Goal: Task Accomplishment & Management: Manage account settings

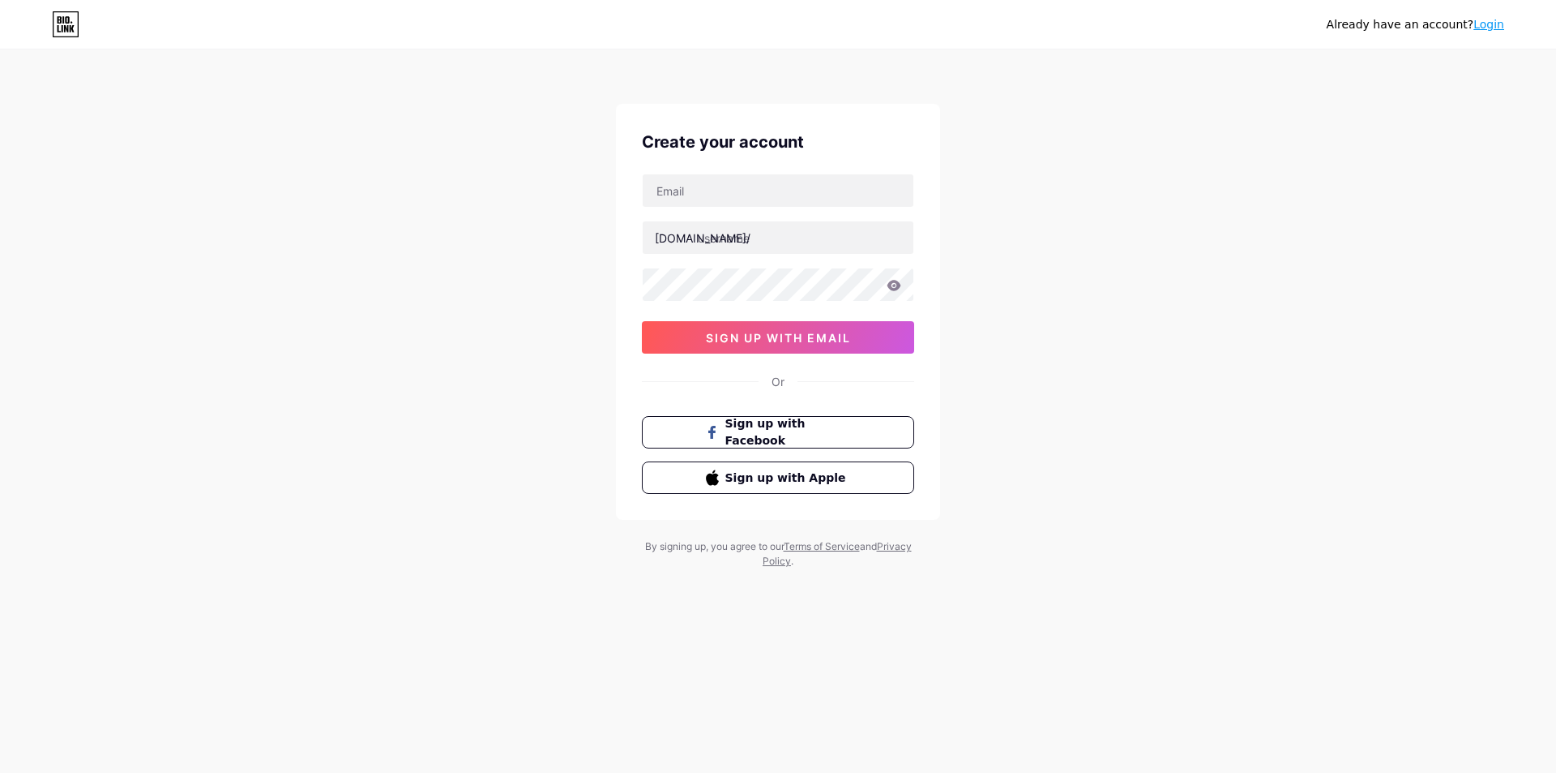
click at [1476, 23] on link "Login" at bounding box center [1489, 24] width 31 height 13
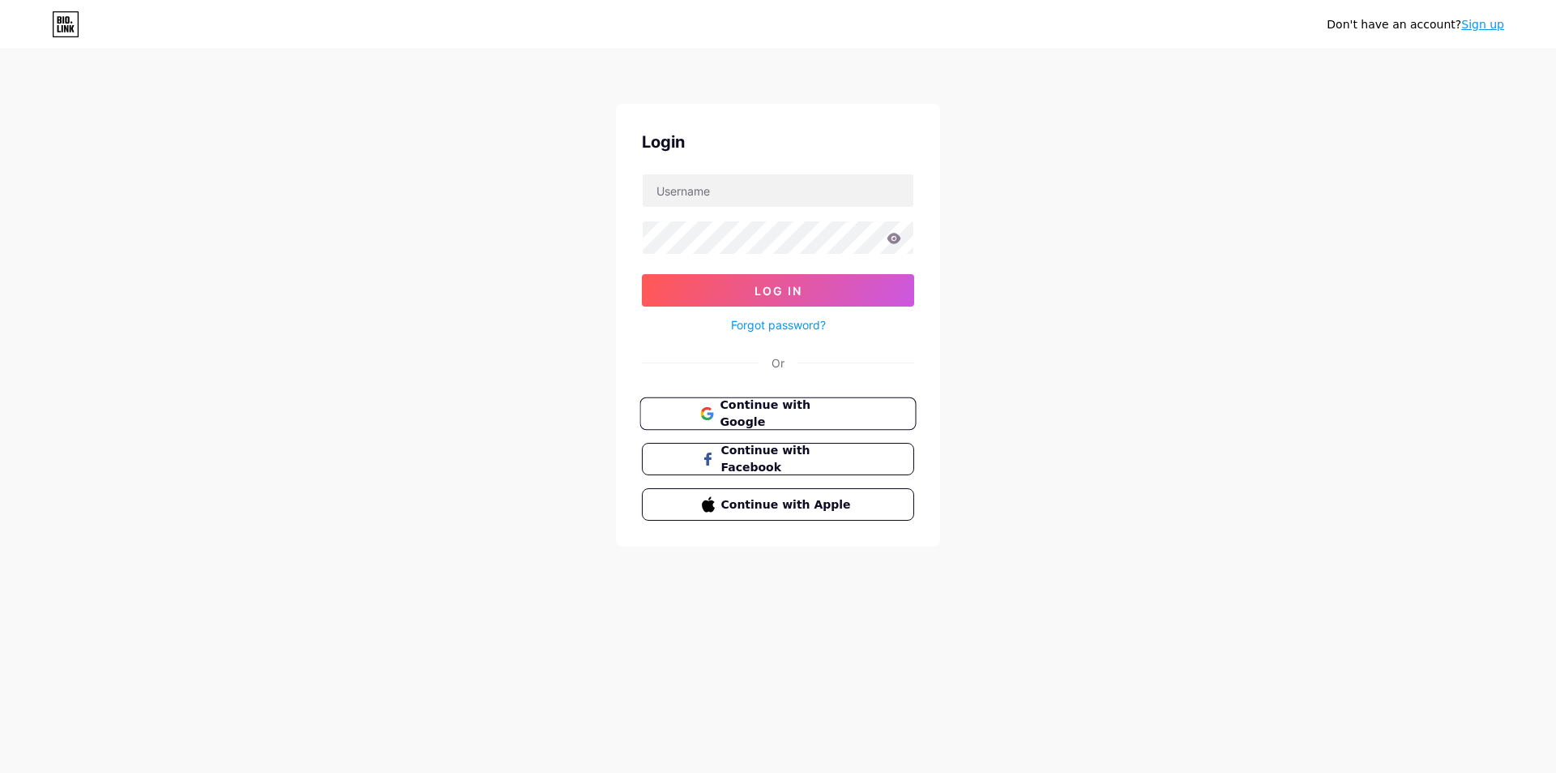
click at [851, 414] on span "Continue with Google" at bounding box center [787, 413] width 135 height 35
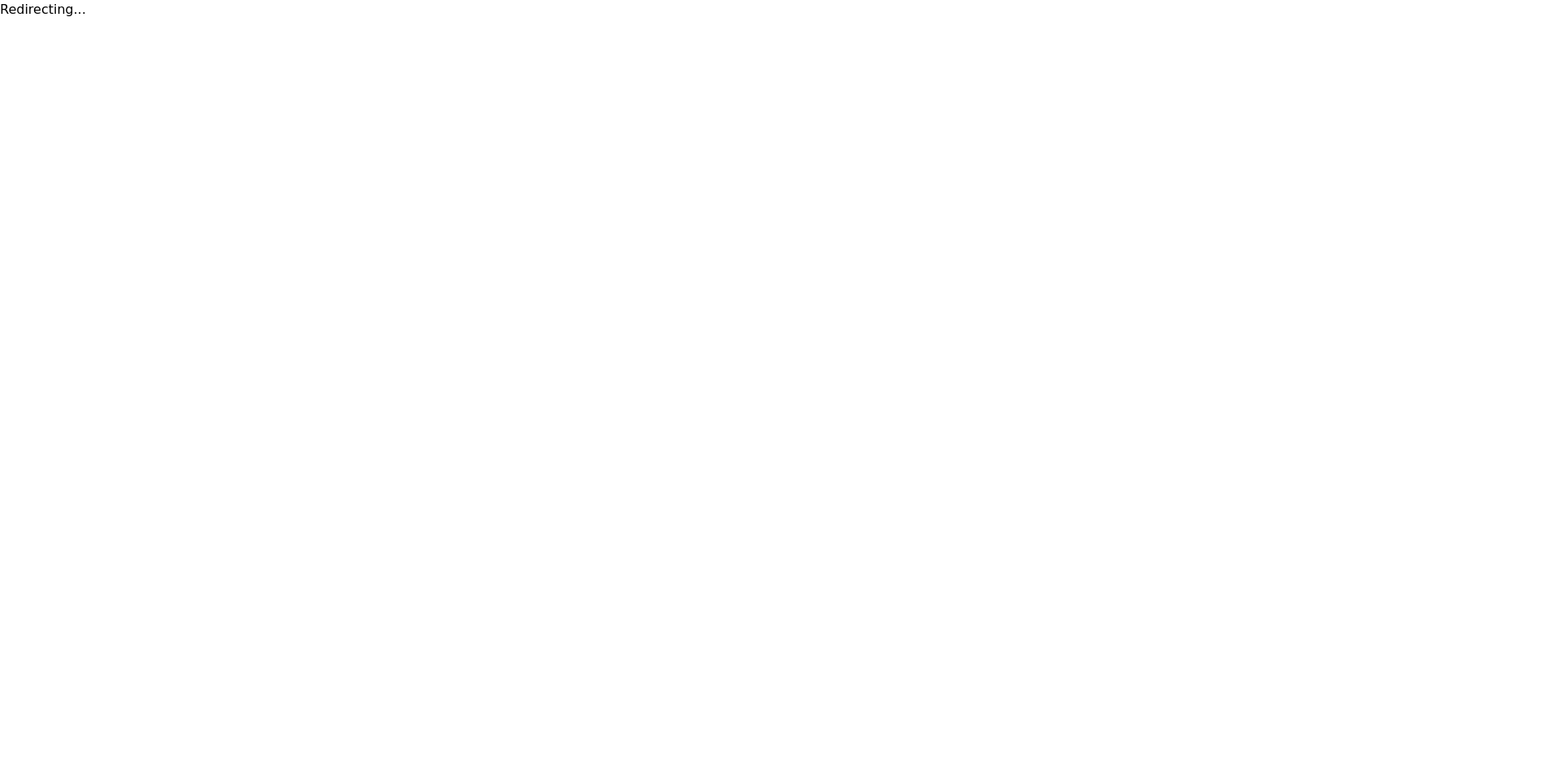
click at [567, 19] on html "Redirecting..." at bounding box center [778, 9] width 1556 height 19
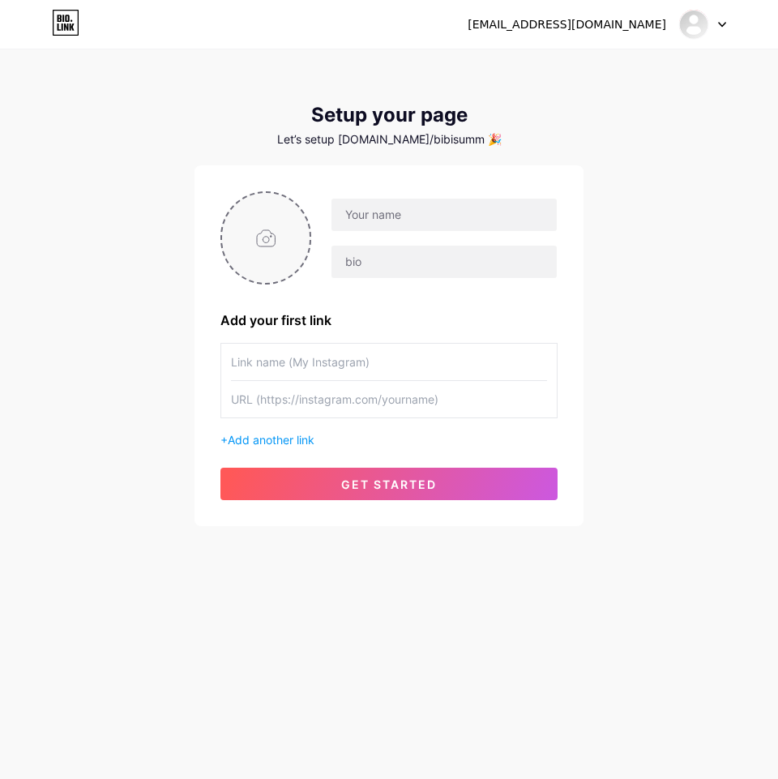
click at [286, 241] on input "file" at bounding box center [266, 238] width 88 height 90
type input "C:\fakepath\photo_2025-07-24_14-42-19 (2).jpg"
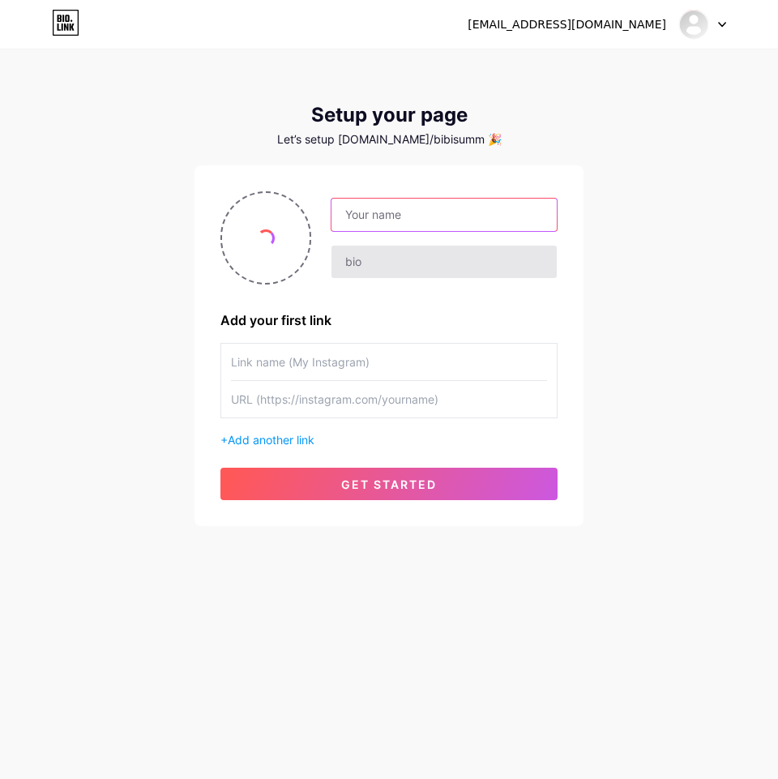
drag, startPoint x: 405, startPoint y: 213, endPoint x: 384, endPoint y: 259, distance: 50.5
click at [405, 213] on input "text" at bounding box center [444, 215] width 225 height 32
paste input "[URL][DOMAIN_NAME]"
type input "[URL][DOMAIN_NAME]"
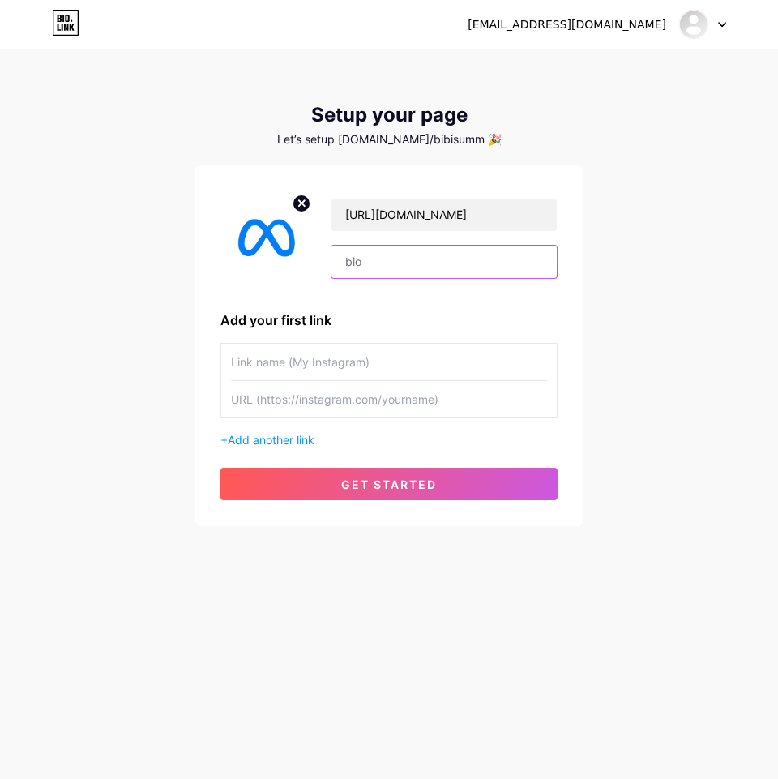
drag, startPoint x: 357, startPoint y: 275, endPoint x: 362, endPoint y: 289, distance: 14.6
click at [357, 275] on input "text" at bounding box center [444, 262] width 225 height 32
paste input "[URL][DOMAIN_NAME]"
type input "[URL][DOMAIN_NAME]"
click at [342, 334] on div "[URL][DOMAIN_NAME] [URL][DOMAIN_NAME] Add your first link + Add another link ge…" at bounding box center [388, 345] width 337 height 309
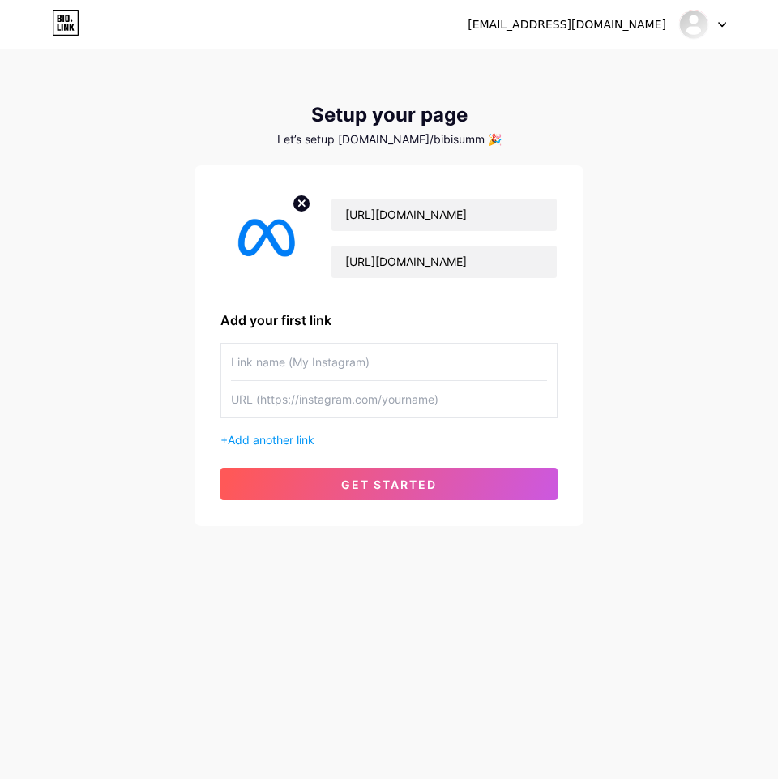
click at [336, 362] on input "text" at bounding box center [389, 362] width 316 height 36
paste input "[URL][DOMAIN_NAME]"
type input "[URL][DOMAIN_NAME]"
click at [329, 409] on input "text" at bounding box center [389, 399] width 316 height 36
paste input "[URL][DOMAIN_NAME]"
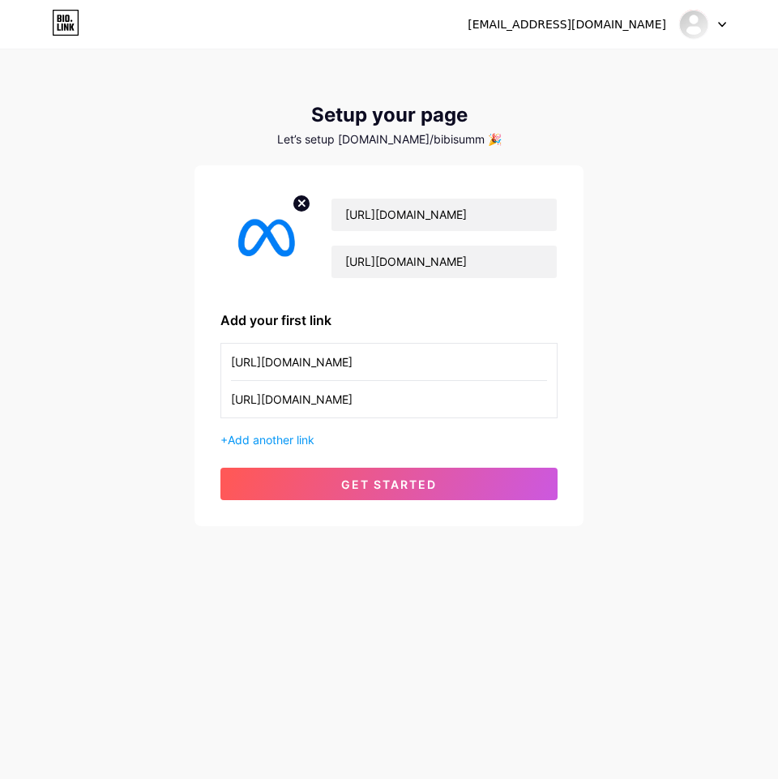
type input "[URL][DOMAIN_NAME]"
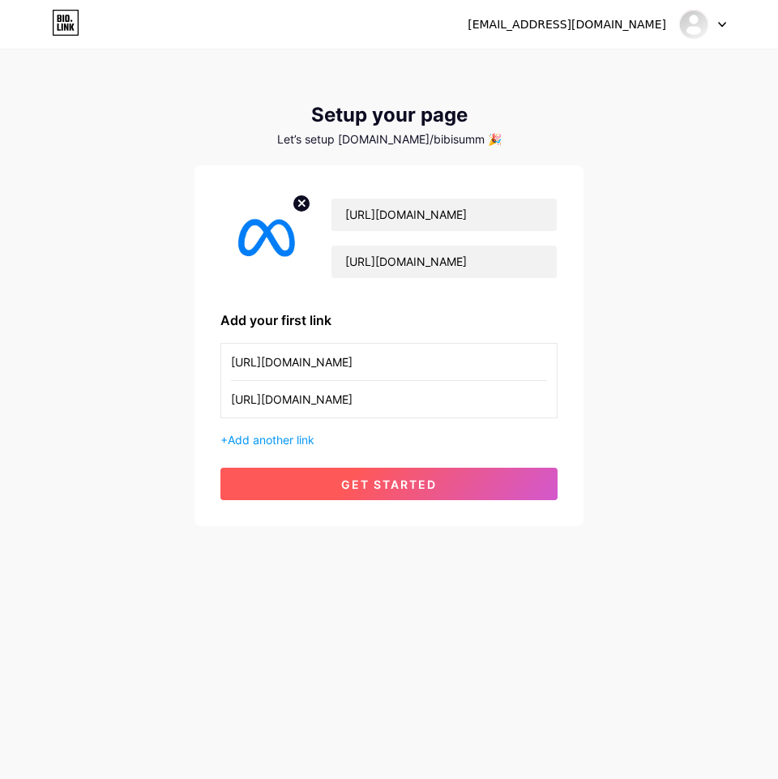
click at [469, 473] on button "get started" at bounding box center [388, 484] width 337 height 32
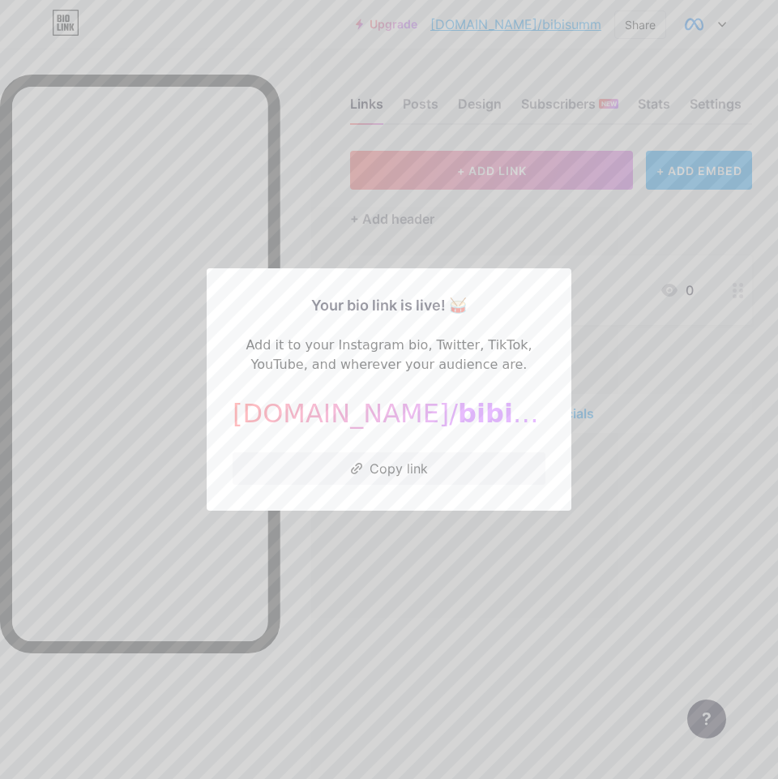
click at [550, 290] on div "Your bio link is live! 🥁 Add it to your Instagram bio, Twitter, TikTok, YouTube…" at bounding box center [389, 389] width 365 height 242
click at [563, 242] on div at bounding box center [389, 389] width 778 height 779
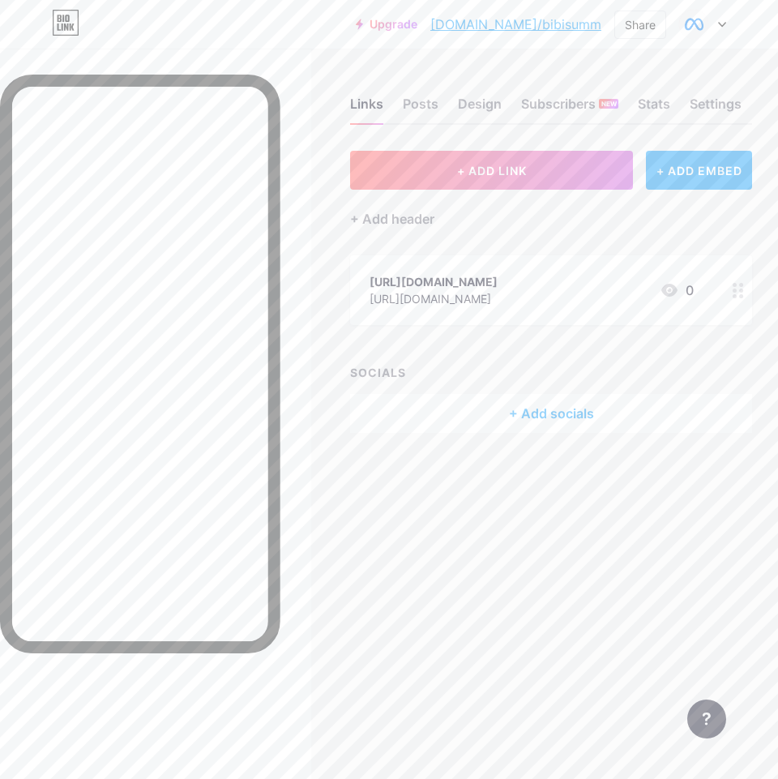
click at [498, 288] on div "[URL][DOMAIN_NAME]" at bounding box center [434, 281] width 128 height 17
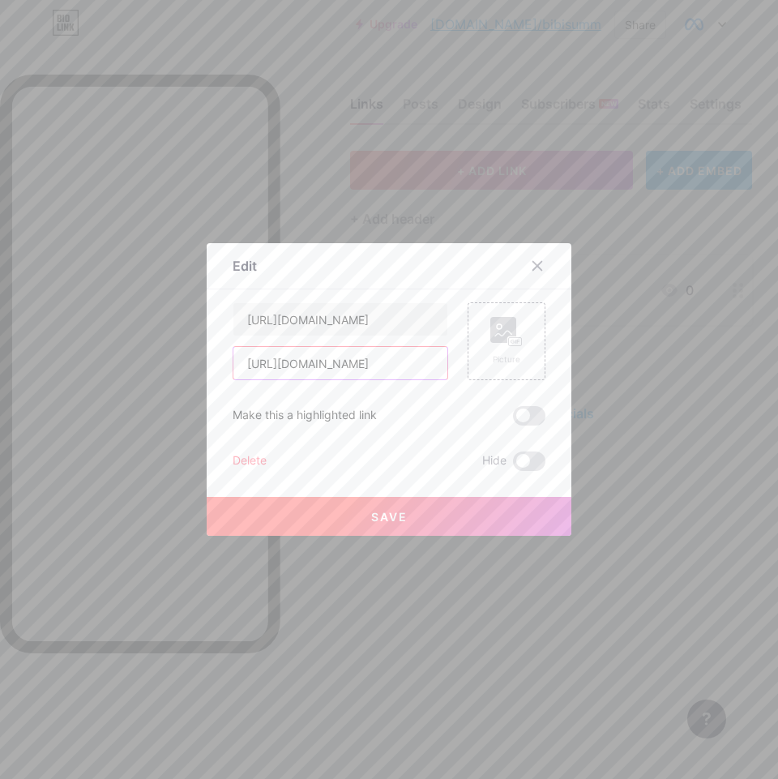
click at [397, 362] on input "[URL][DOMAIN_NAME]" at bounding box center [340, 363] width 214 height 32
click at [469, 335] on div "Picture" at bounding box center [507, 341] width 78 height 78
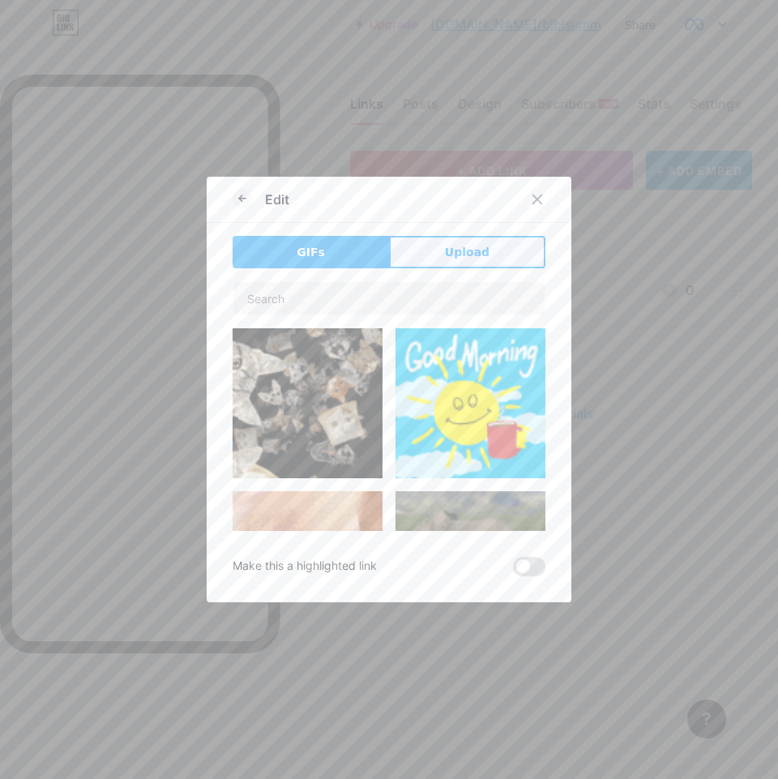
click at [500, 251] on button "Upload" at bounding box center [467, 252] width 156 height 32
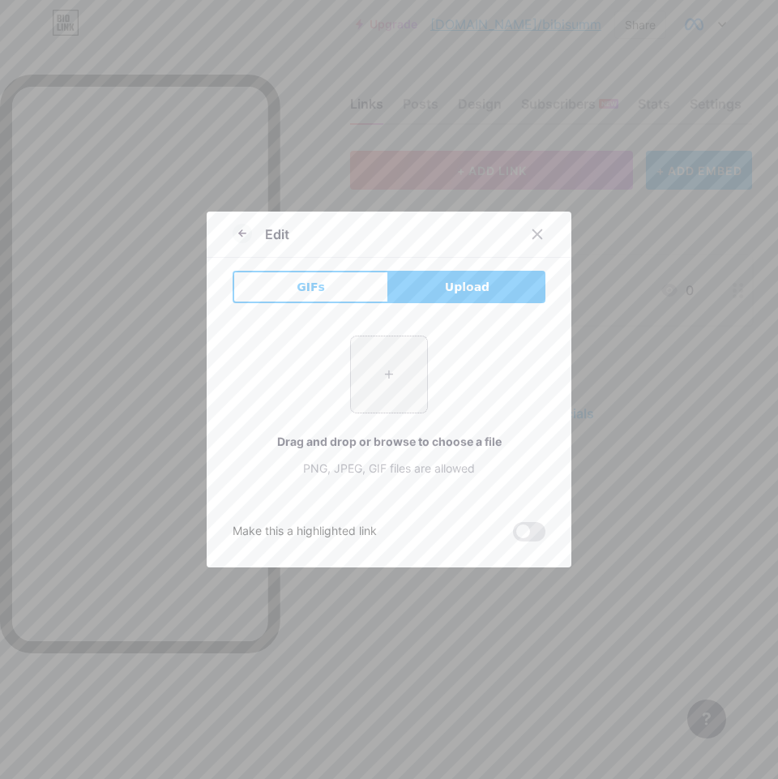
click at [387, 366] on input "file" at bounding box center [389, 374] width 76 height 76
type input "C:\fakepath\photo_2025-07-24_14-42-19.jpg"
click at [233, 229] on icon at bounding box center [242, 233] width 19 height 19
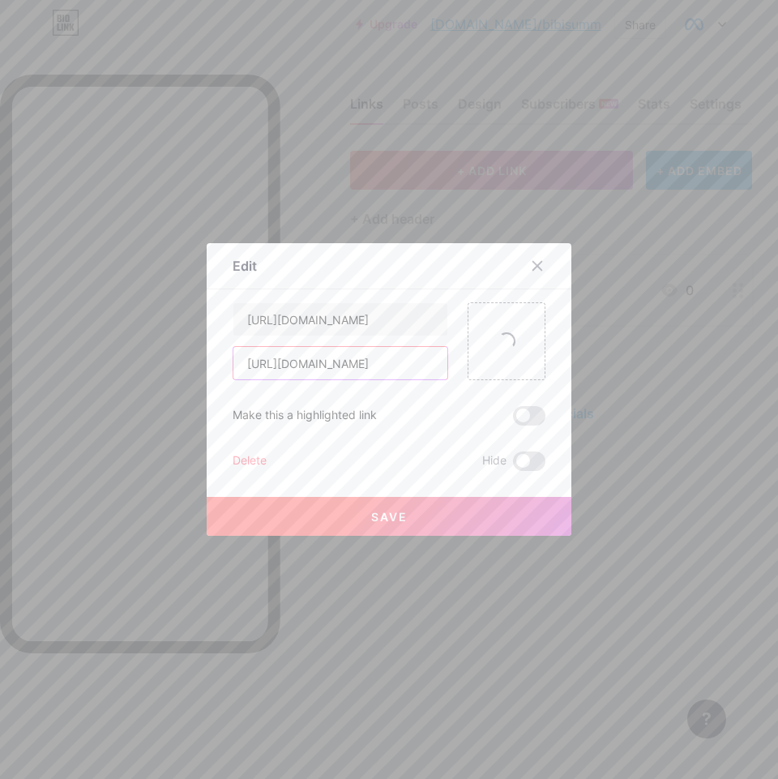
click at [325, 369] on input "[URL][DOMAIN_NAME]" at bounding box center [340, 363] width 214 height 32
paste input "[DOMAIN_NAME][URL]"
type input "[URL][DOMAIN_NAME]"
click at [327, 324] on input "[URL][DOMAIN_NAME]" at bounding box center [340, 319] width 214 height 32
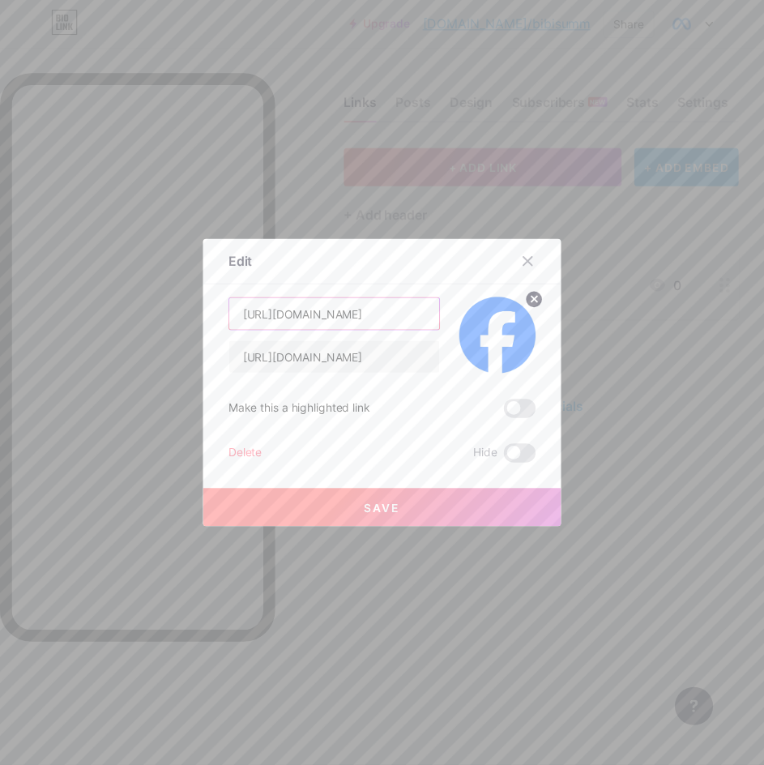
scroll to position [0, 0]
type input "Submit an Appeal"
click at [472, 507] on button "Save" at bounding box center [389, 516] width 365 height 39
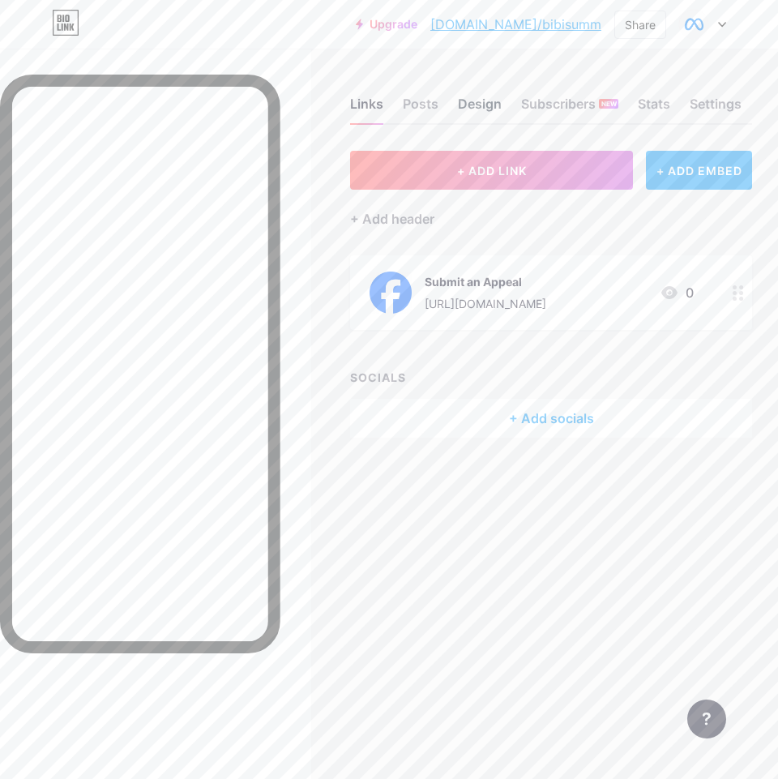
click at [468, 104] on div "Design" at bounding box center [480, 108] width 44 height 29
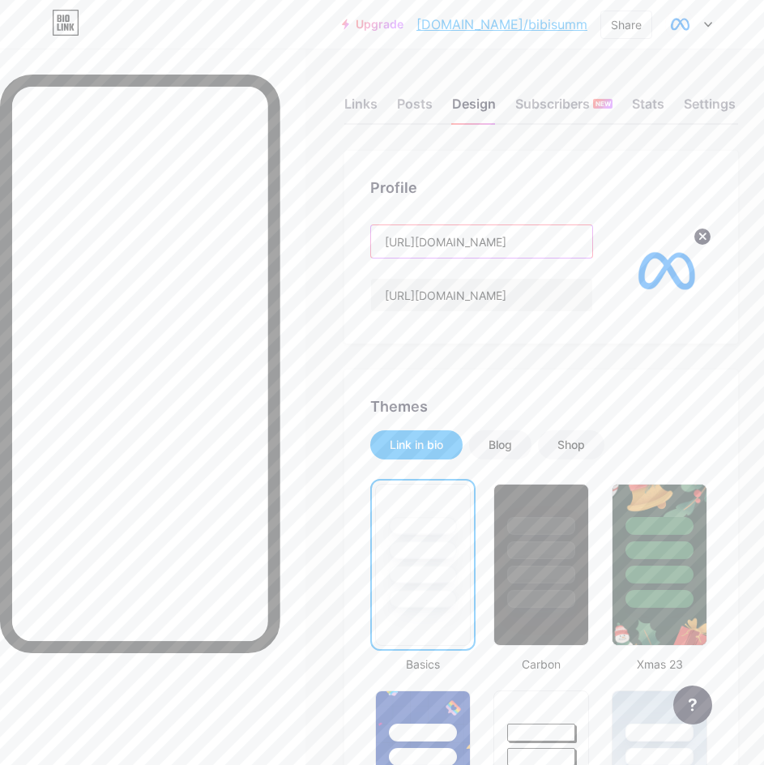
click at [500, 247] on input "[URL][DOMAIN_NAME]" at bounding box center [481, 241] width 221 height 32
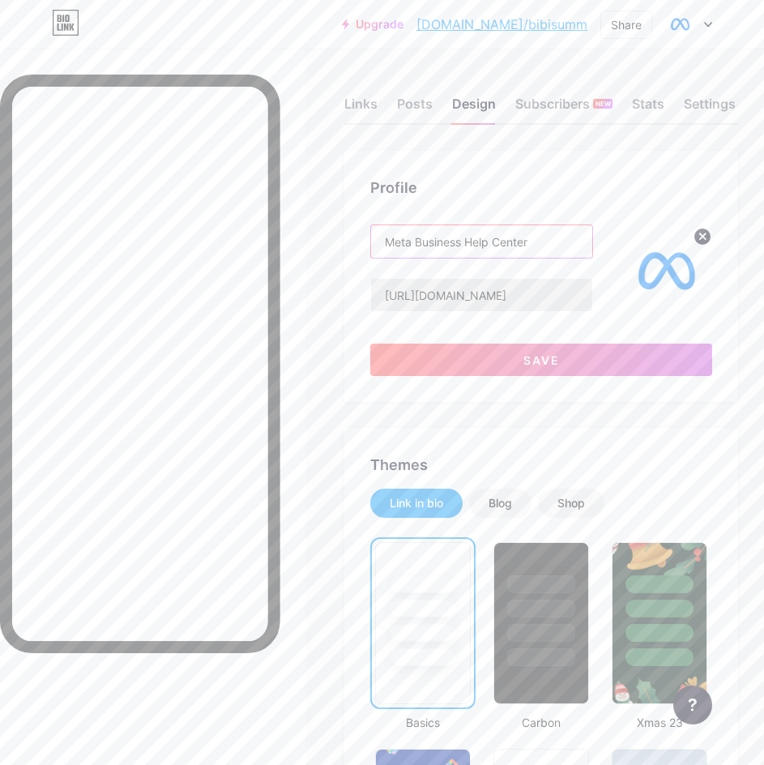
type input "Meta Business Help Center"
click at [494, 291] on input "[URL][DOMAIN_NAME]" at bounding box center [481, 295] width 221 height 32
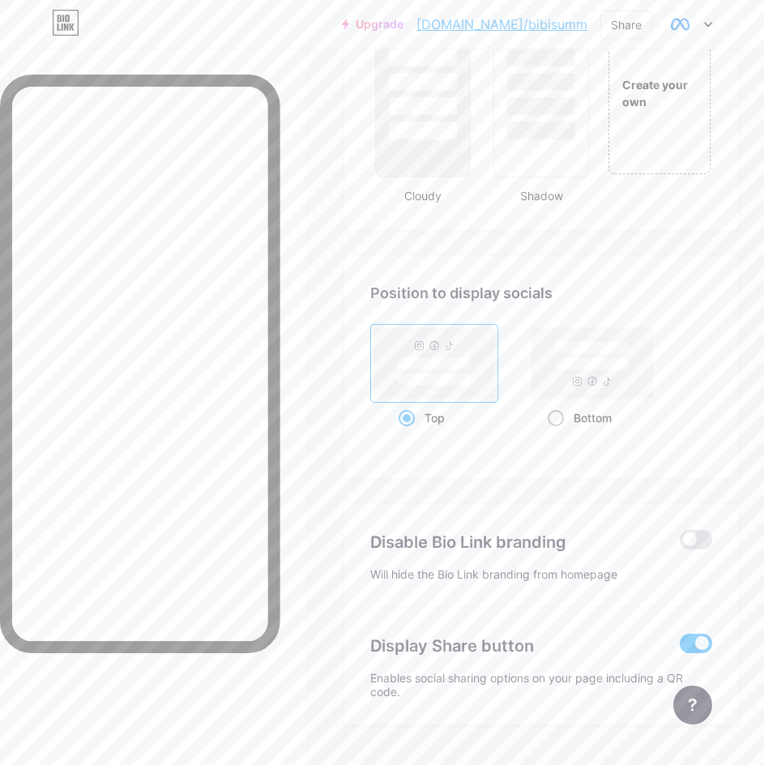
scroll to position [2001, 0]
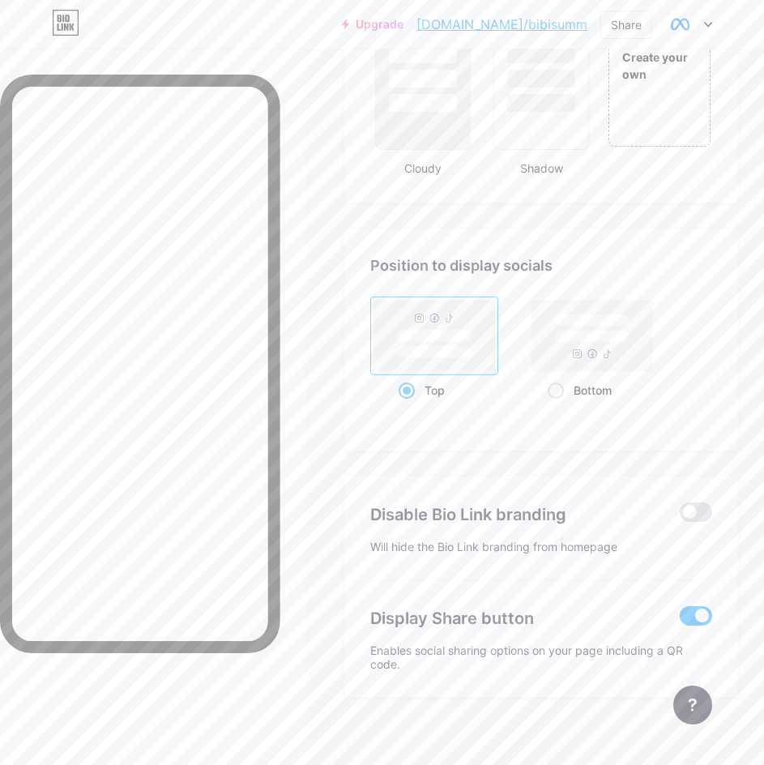
click at [708, 623] on span at bounding box center [696, 615] width 32 height 19
click at [680, 620] on input "checkbox" at bounding box center [680, 620] width 0 height 0
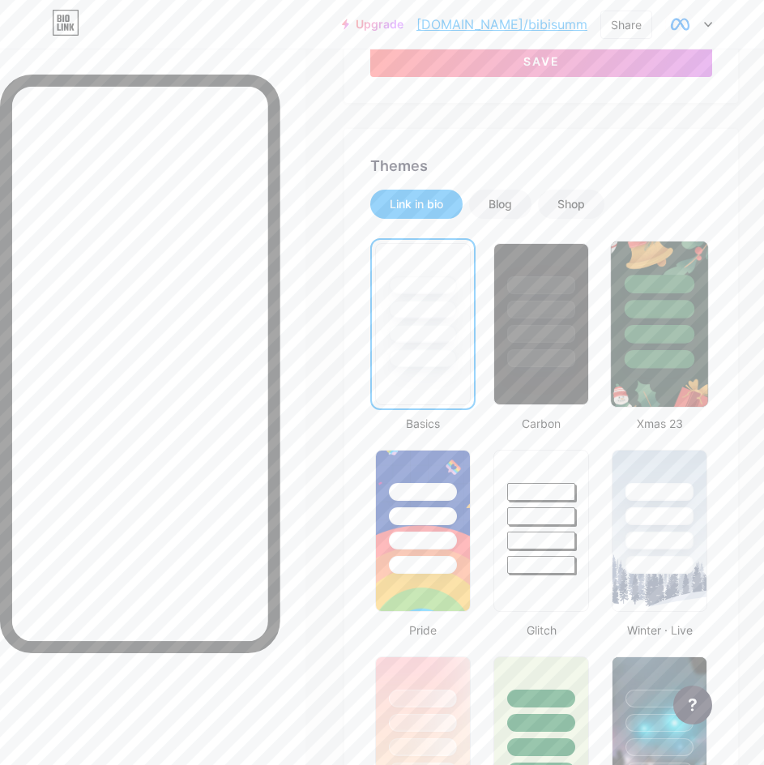
scroll to position [0, 0]
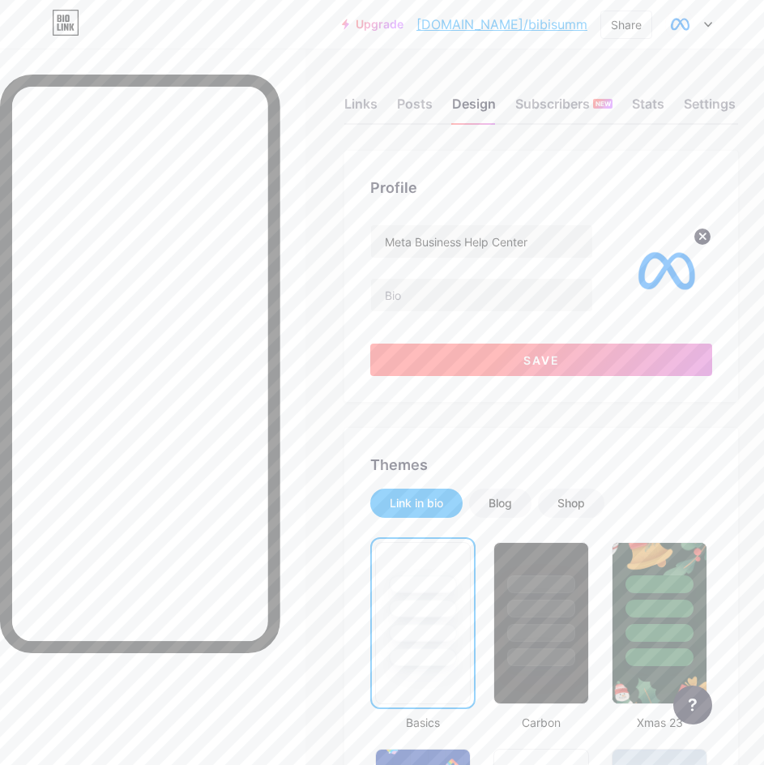
click at [527, 362] on button "Save" at bounding box center [541, 360] width 342 height 32
